Goal: Information Seeking & Learning: Check status

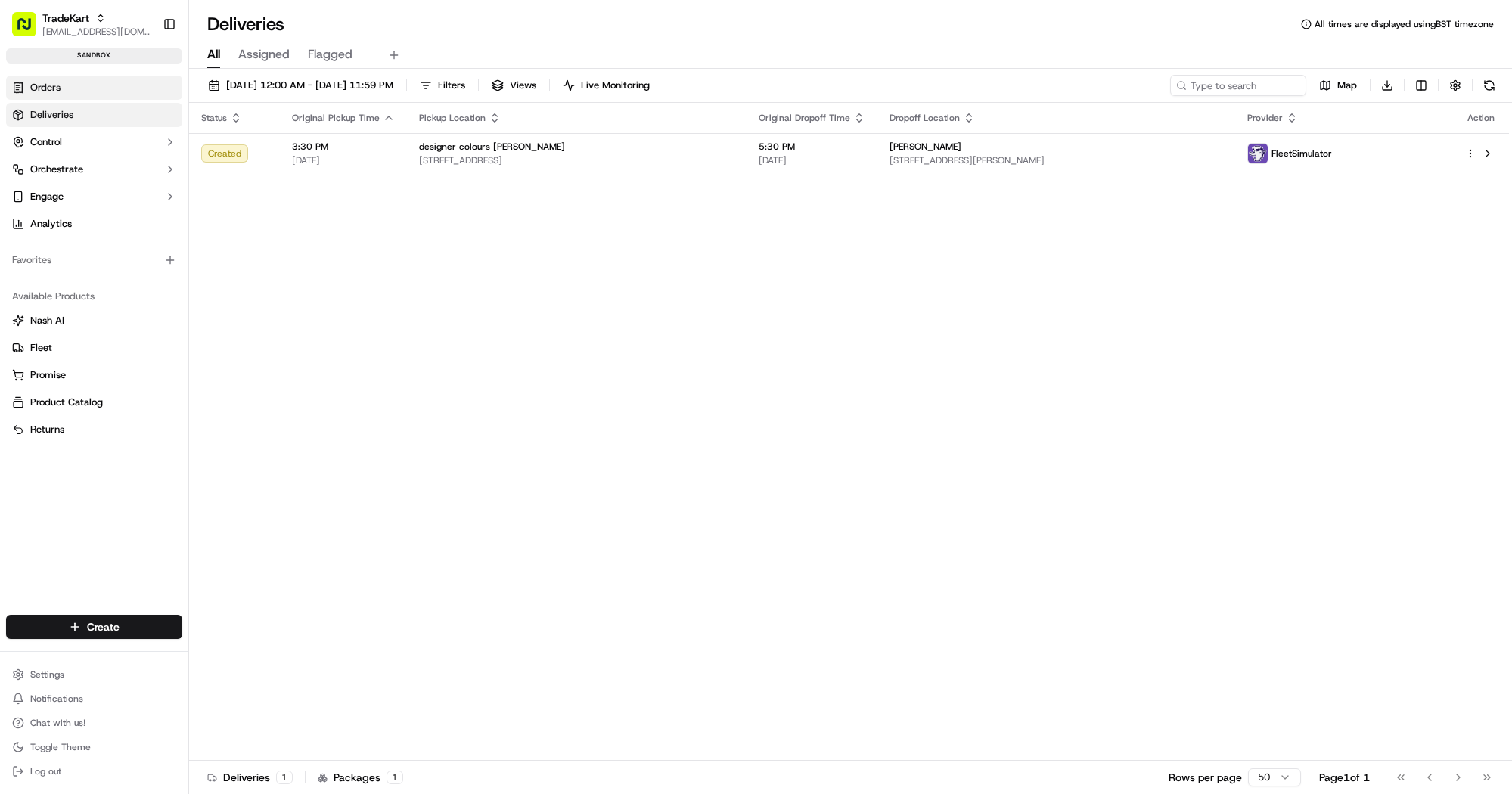
click at [94, 85] on link "Orders" at bounding box center [94, 88] width 176 height 24
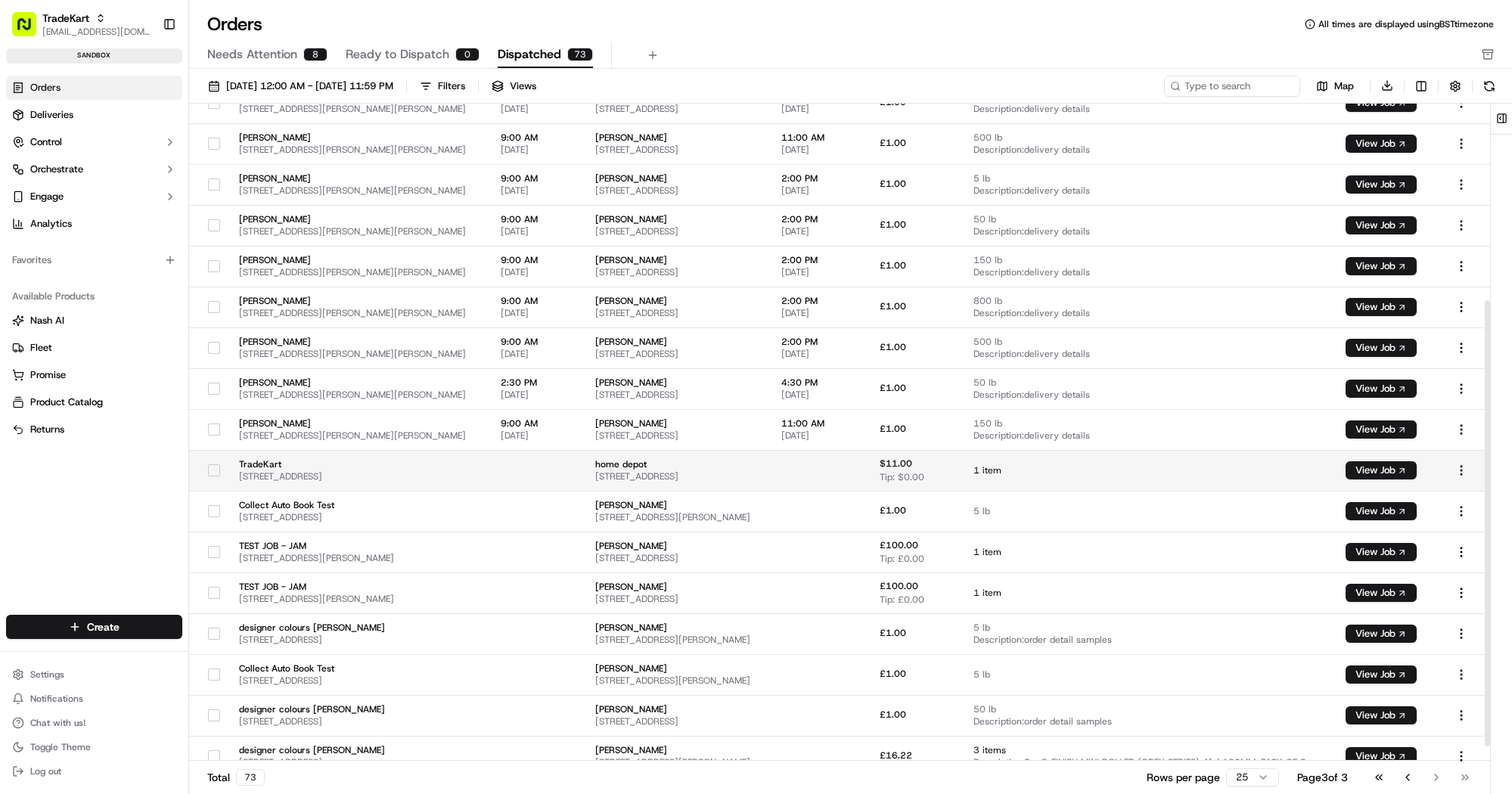
scroll to position [312, 0]
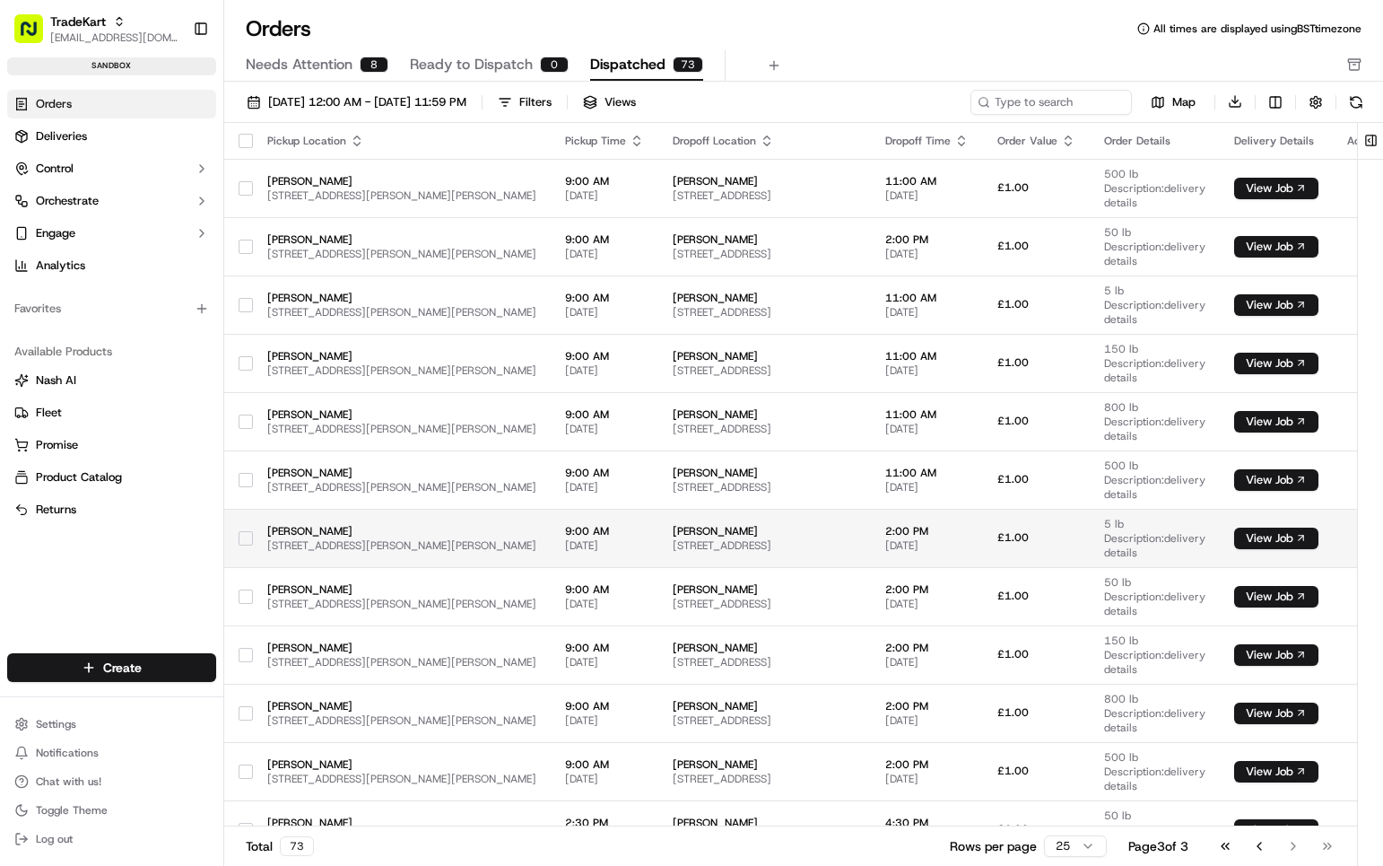
scroll to position [370, 0]
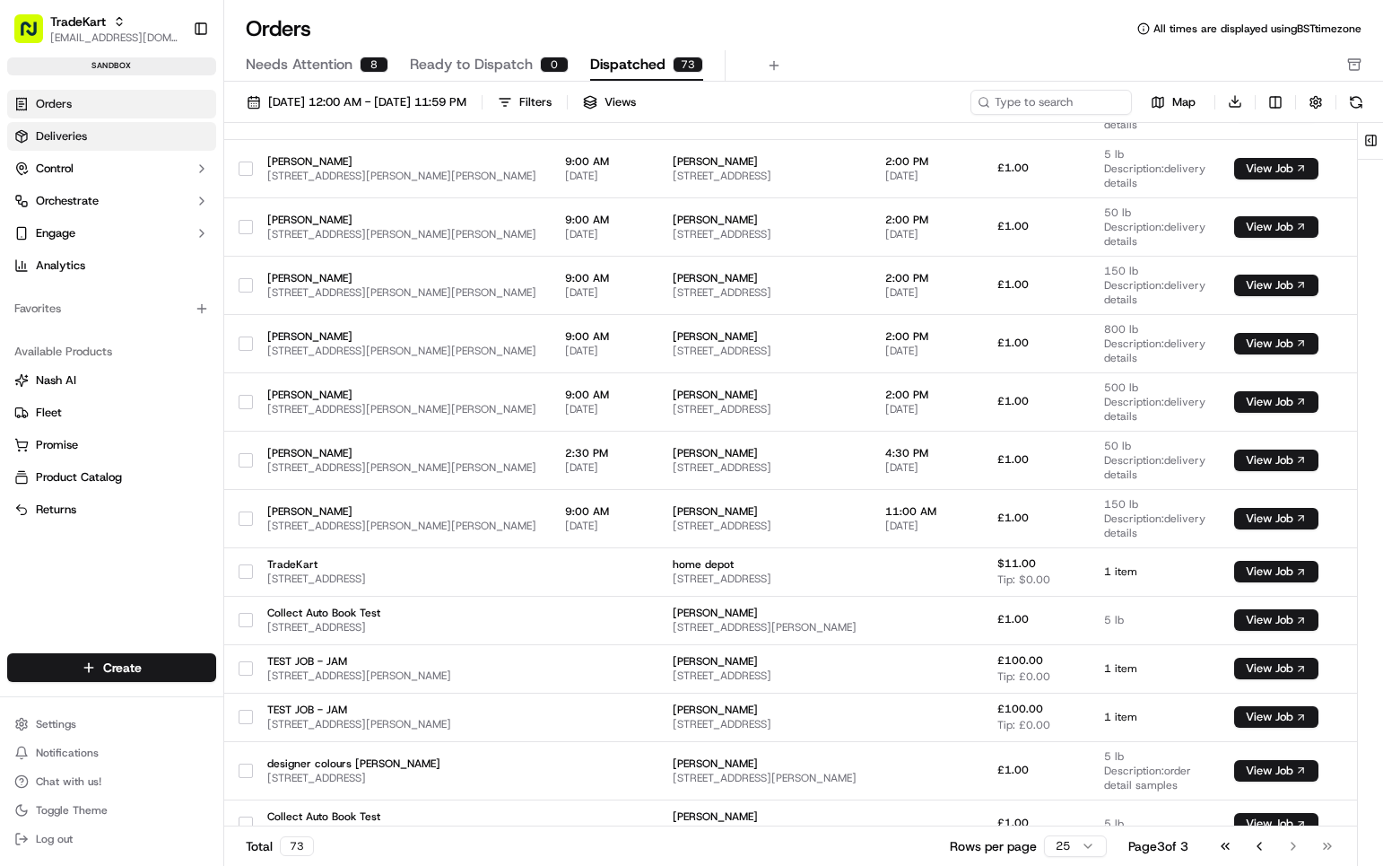
click at [76, 143] on span "Deliveries" at bounding box center [61, 136] width 51 height 16
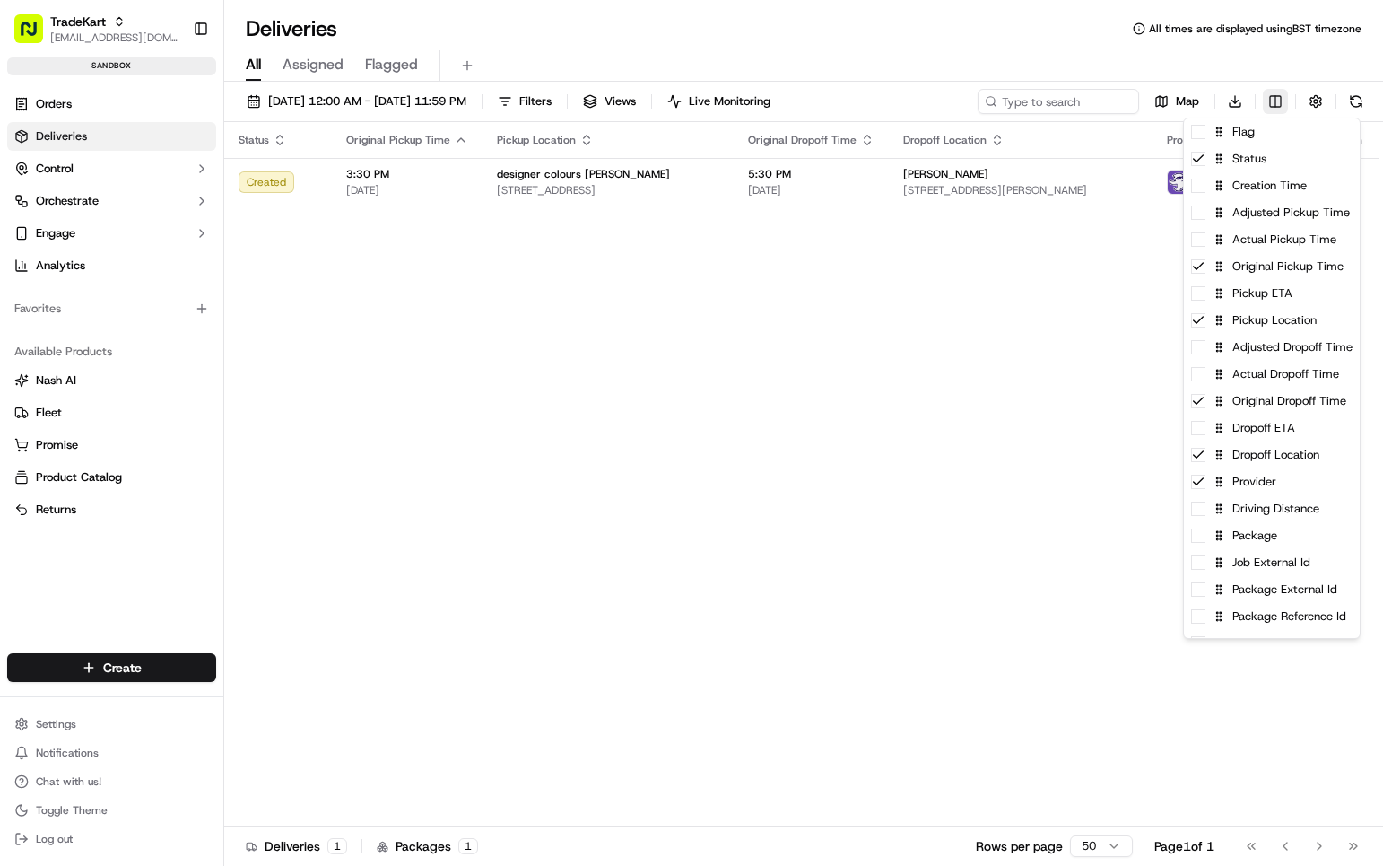
click at [1274, 103] on html "TradeKart joshdodd@tradekart.com Toggle Sidebar sandbox Orders Deliveries Contr…" at bounding box center [691, 433] width 1383 height 866
click at [68, 109] on html "TradeKart joshdodd@tradekart.com Toggle Sidebar sandbox Orders Deliveries Contr…" at bounding box center [691, 433] width 1383 height 866
